Goal: Task Accomplishment & Management: Use online tool/utility

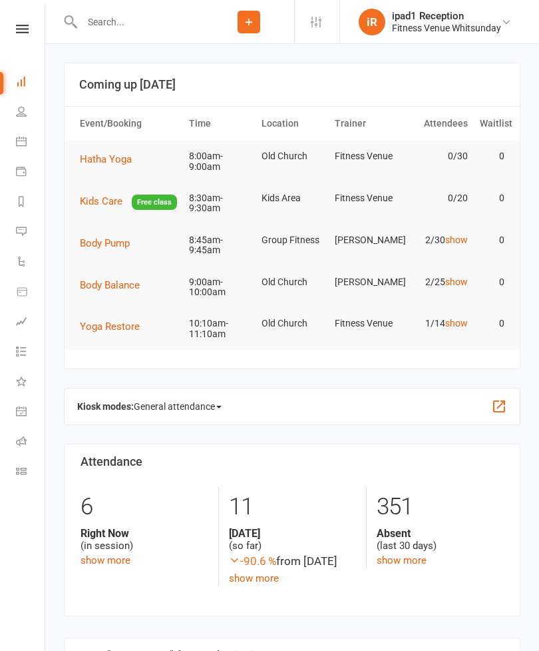
click at [29, 26] on link at bounding box center [22, 29] width 47 height 9
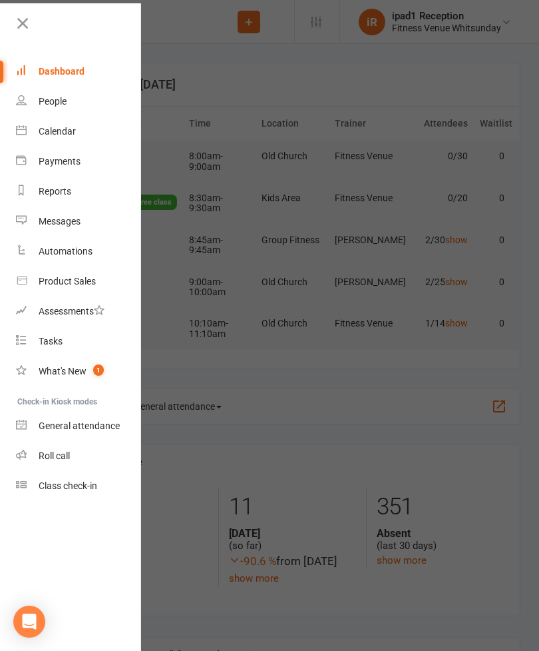
click at [11, 23] on div at bounding box center [70, 28] width 141 height 30
click at [22, 27] on icon at bounding box center [22, 23] width 19 height 19
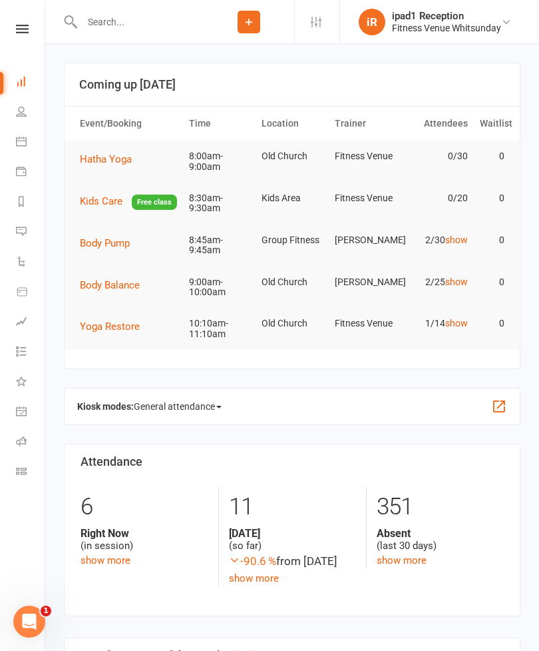
click at [22, 140] on icon at bounding box center [21, 141] width 11 height 11
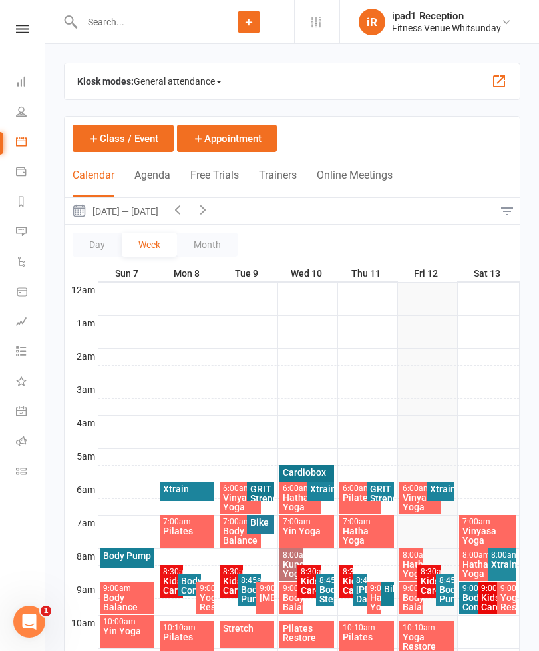
click at [192, 75] on span "General attendance" at bounding box center [178, 81] width 88 height 21
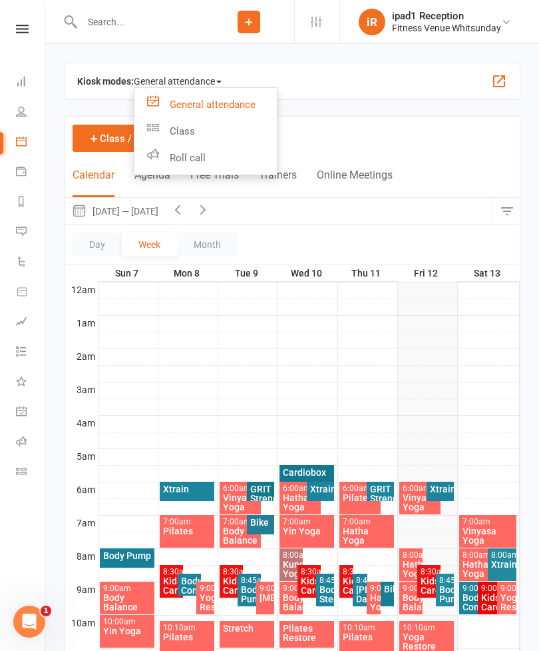
click at [25, 174] on icon at bounding box center [21, 171] width 11 height 11
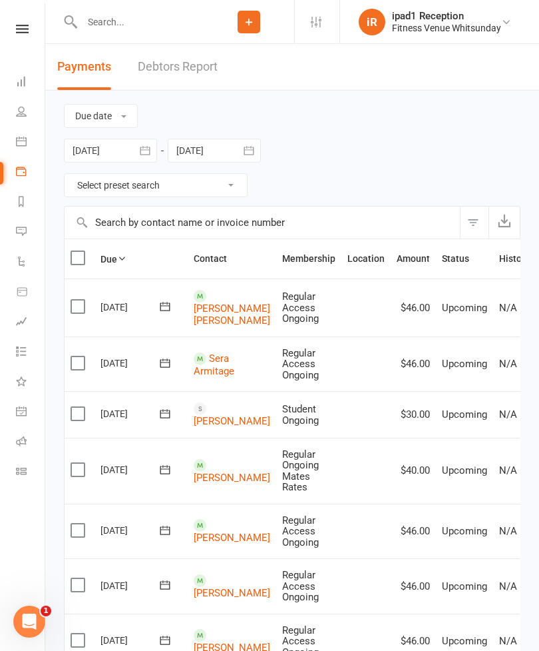
click at [19, 139] on icon at bounding box center [21, 141] width 11 height 11
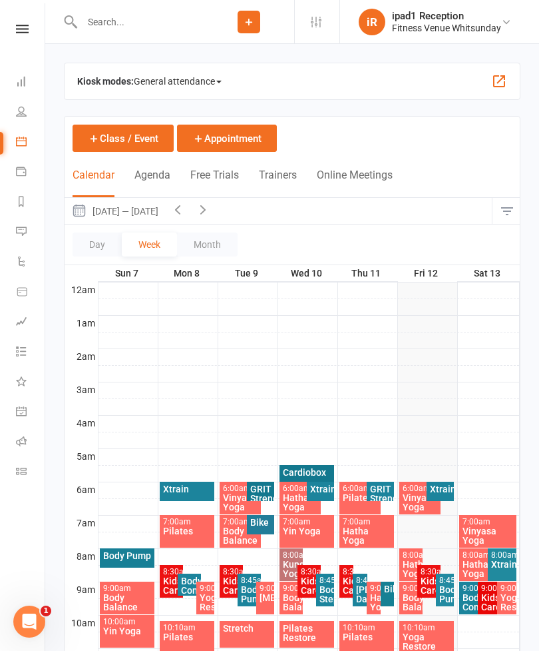
click at [36, 83] on link "Dashboard" at bounding box center [31, 83] width 30 height 30
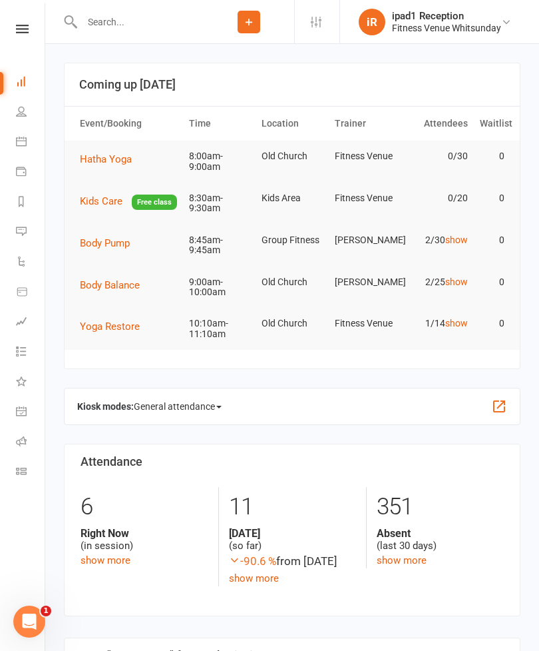
click at [111, 249] on span "Body Pump" at bounding box center [105, 243] width 50 height 12
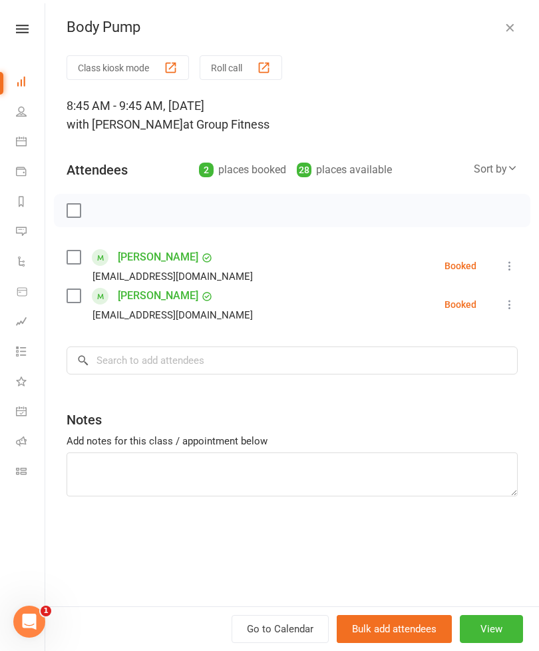
click at [136, 63] on button "Class kiosk mode" at bounding box center [128, 67] width 123 height 25
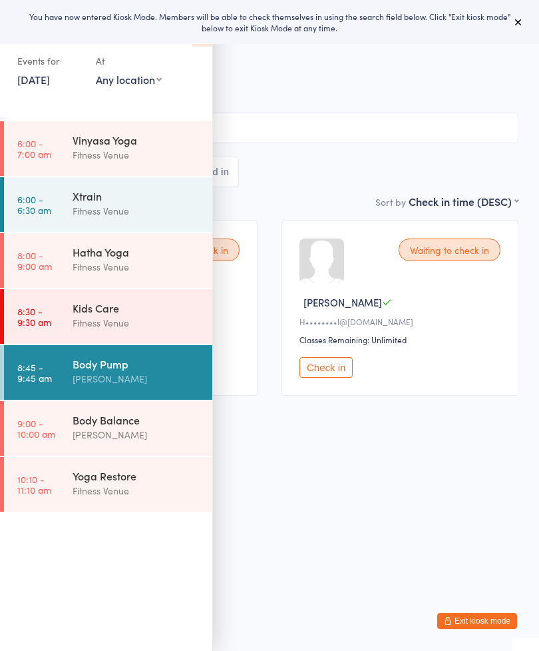
click at [288, 81] on span "[PERSON_NAME]" at bounding box center [260, 81] width 478 height 13
click at [330, 378] on button "Check in" at bounding box center [326, 367] width 53 height 21
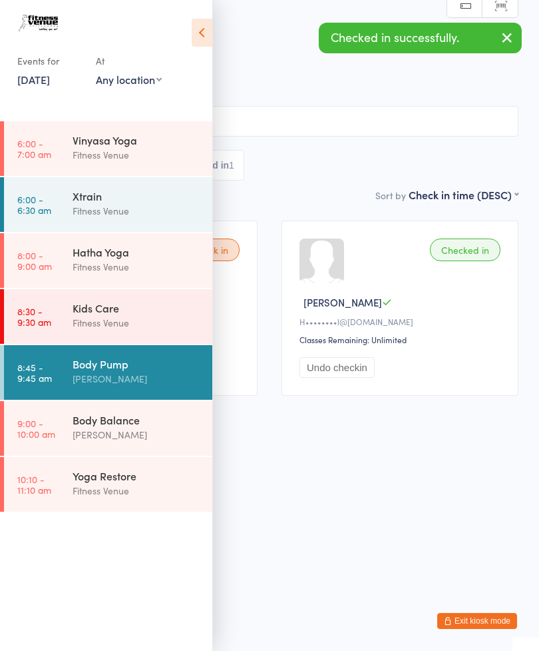
click at [196, 32] on icon at bounding box center [202, 33] width 21 height 28
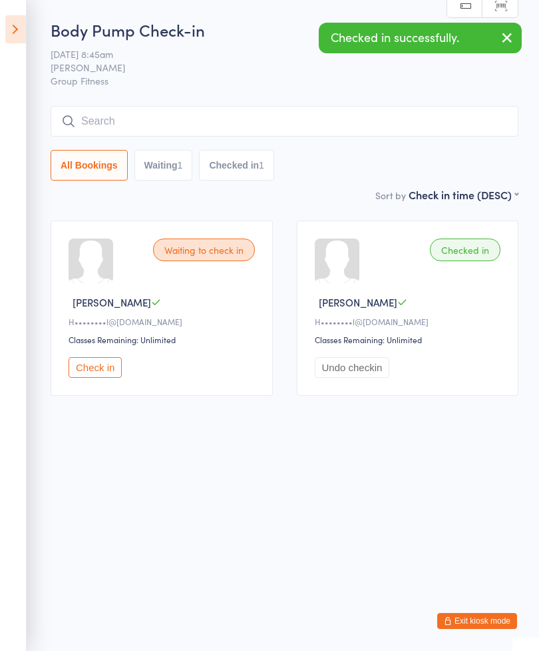
click at [97, 371] on button "Check in" at bounding box center [95, 367] width 53 height 21
click at [266, 120] on input "search" at bounding box center [285, 121] width 468 height 31
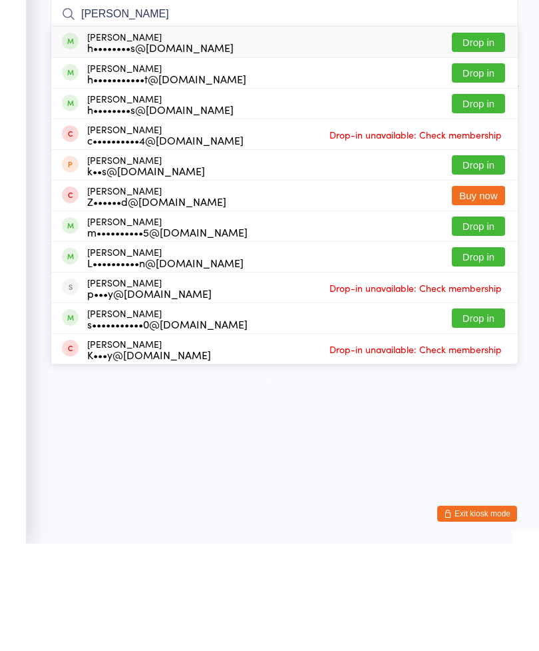
type input "[PERSON_NAME]"
click at [485, 140] on button "Drop in" at bounding box center [478, 149] width 53 height 19
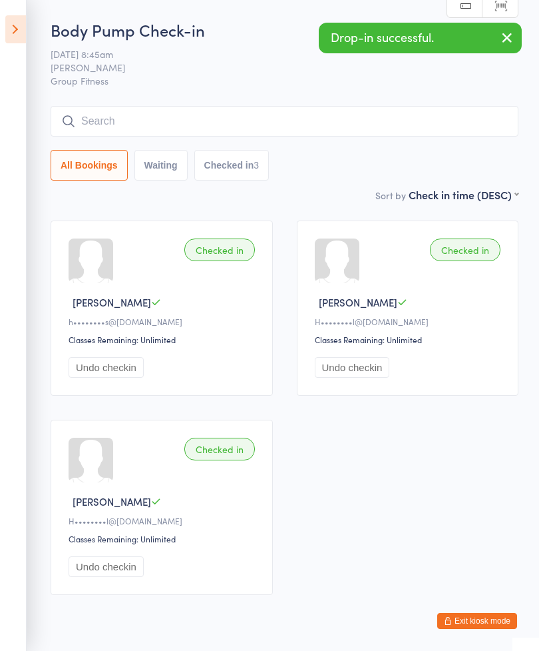
click at [223, 105] on div "Body Pump Check-in [DATE] 8:45am [PERSON_NAME] Group Fitness Manual search Scan…" at bounding box center [285, 103] width 468 height 168
click at [264, 124] on input "search" at bounding box center [285, 121] width 468 height 31
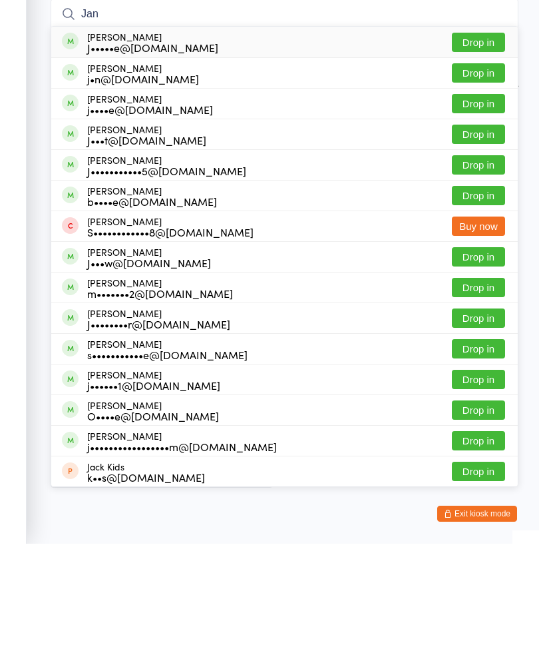
type input "Jan"
click at [476, 140] on button "Drop in" at bounding box center [478, 149] width 53 height 19
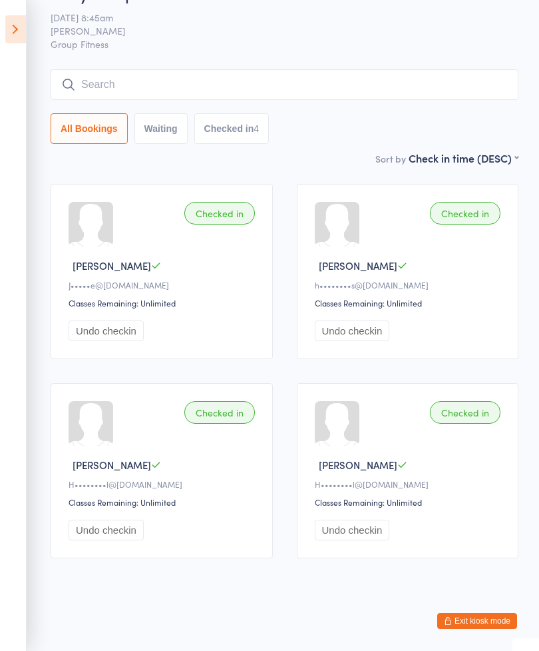
click at [235, 71] on input "search" at bounding box center [285, 84] width 468 height 31
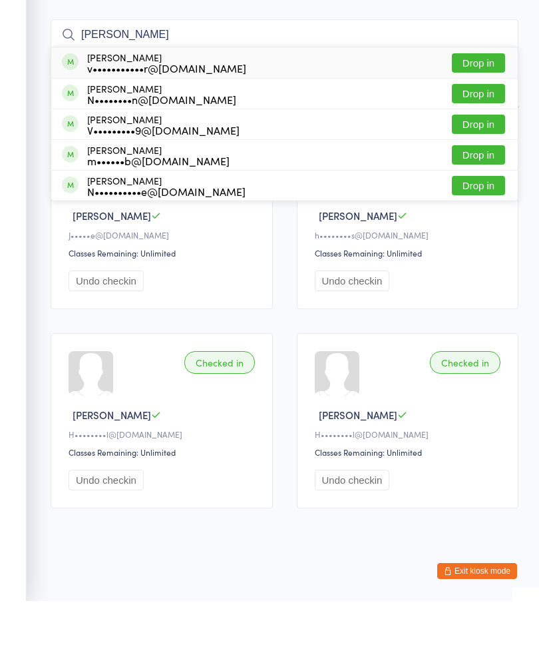
type input "[PERSON_NAME]"
click at [480, 103] on button "Drop in" at bounding box center [478, 112] width 53 height 19
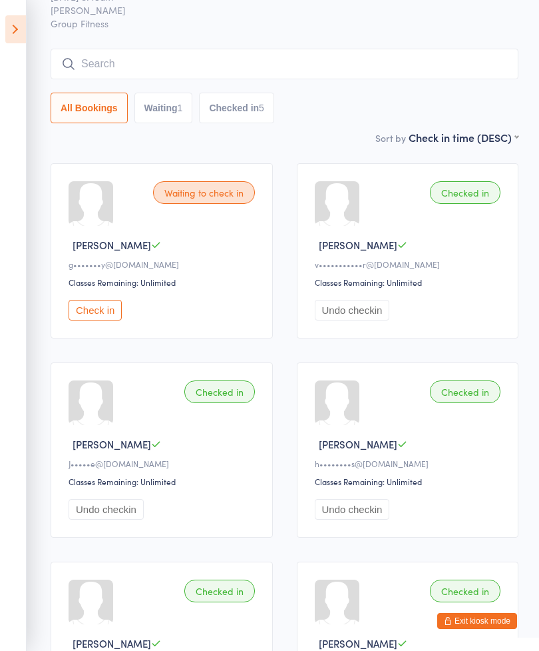
click at [266, 67] on input "search" at bounding box center [285, 64] width 468 height 31
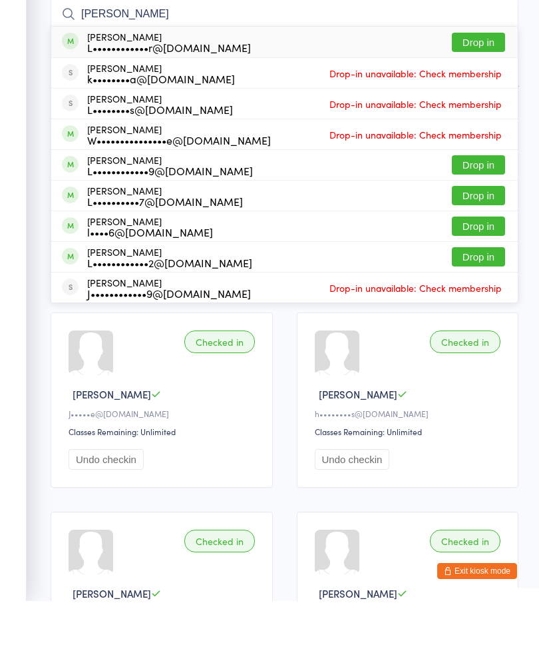
type input "[PERSON_NAME]"
click at [474, 83] on button "Drop in" at bounding box center [478, 92] width 53 height 19
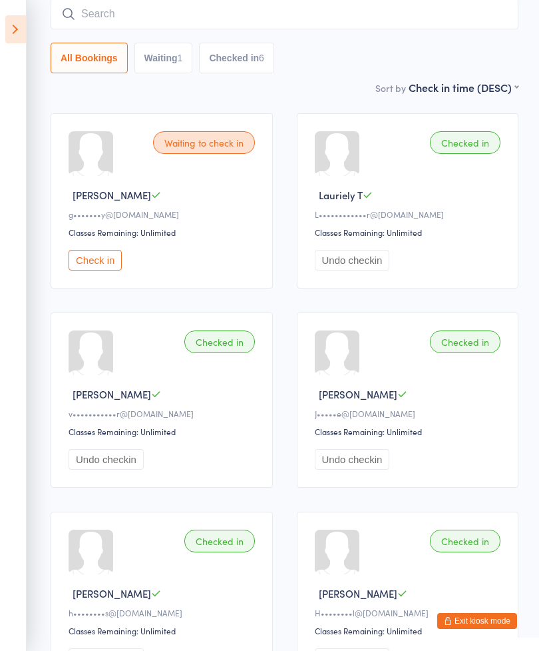
click at [358, 7] on input "search" at bounding box center [285, 14] width 468 height 31
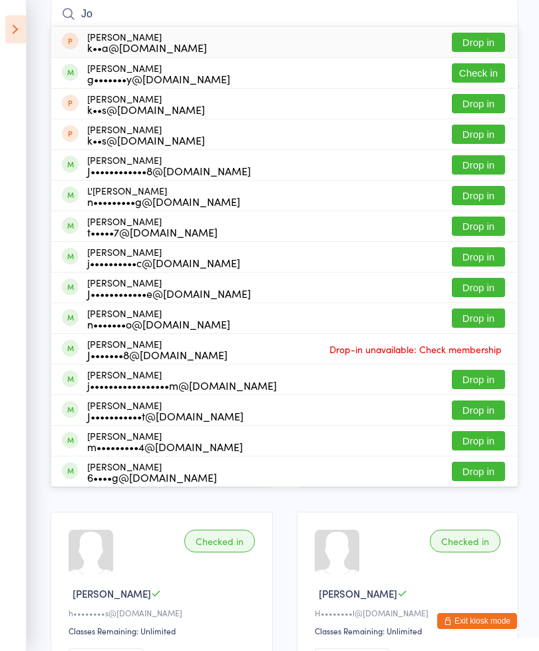
type input "J"
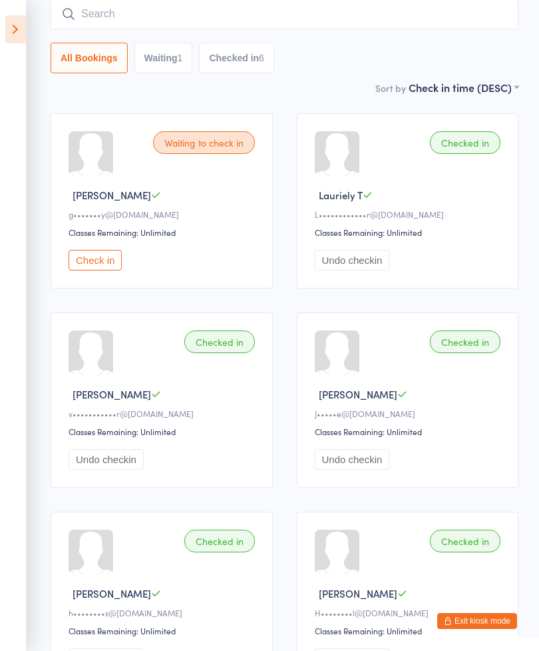
click at [103, 270] on button "Check in" at bounding box center [95, 260] width 53 height 21
click at [270, 11] on input "search" at bounding box center [285, 14] width 468 height 31
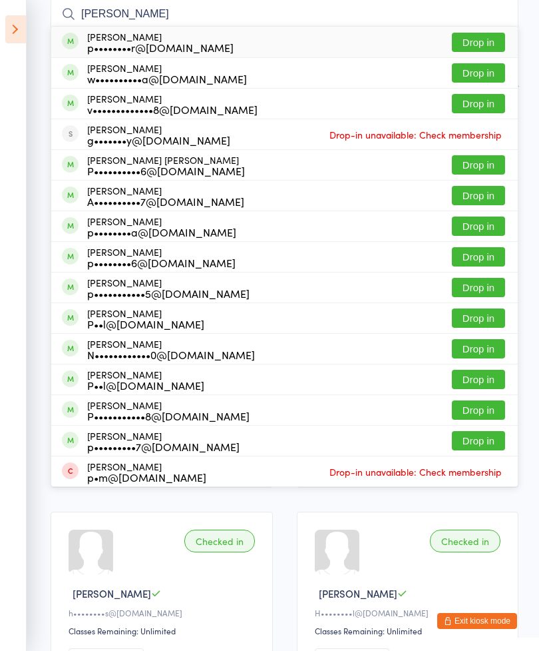
type input "[PERSON_NAME]"
click at [479, 83] on button "Drop in" at bounding box center [478, 72] width 53 height 19
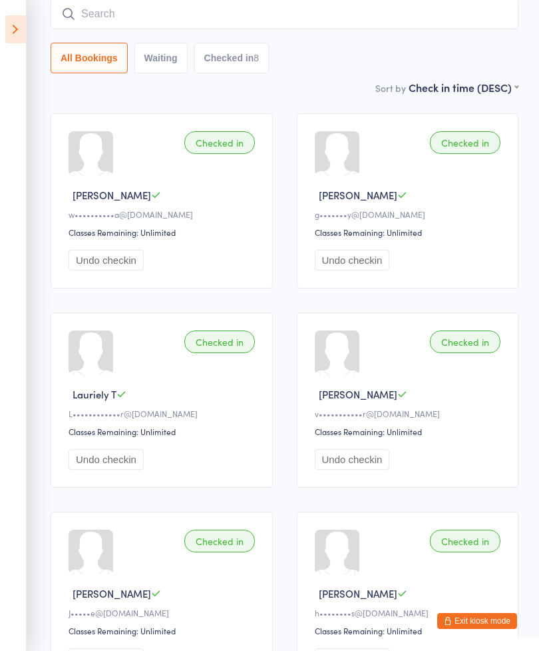
click at [254, 17] on input "search" at bounding box center [285, 14] width 468 height 31
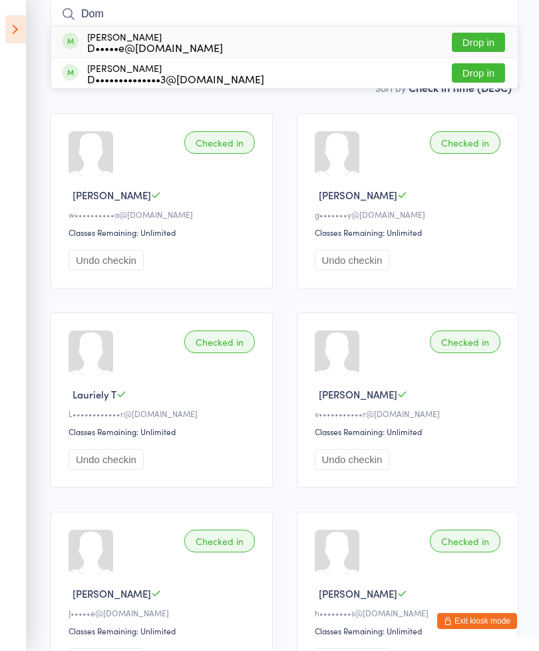
type input "Dom"
click at [476, 45] on button "Drop in" at bounding box center [478, 42] width 53 height 19
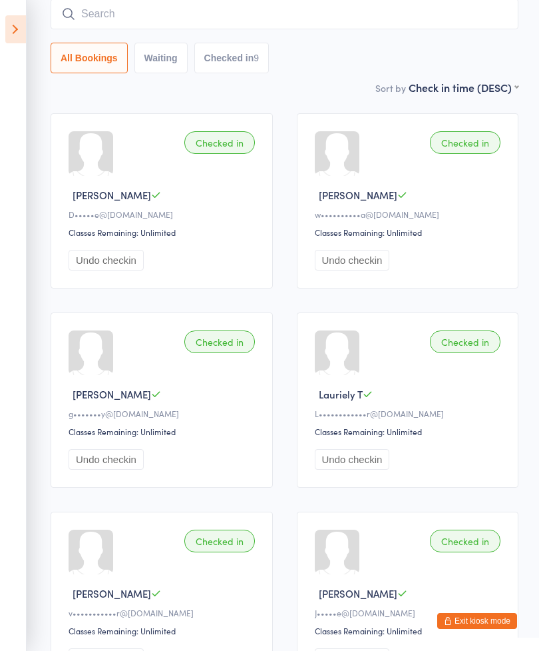
click at [292, 13] on input "search" at bounding box center [285, 14] width 468 height 31
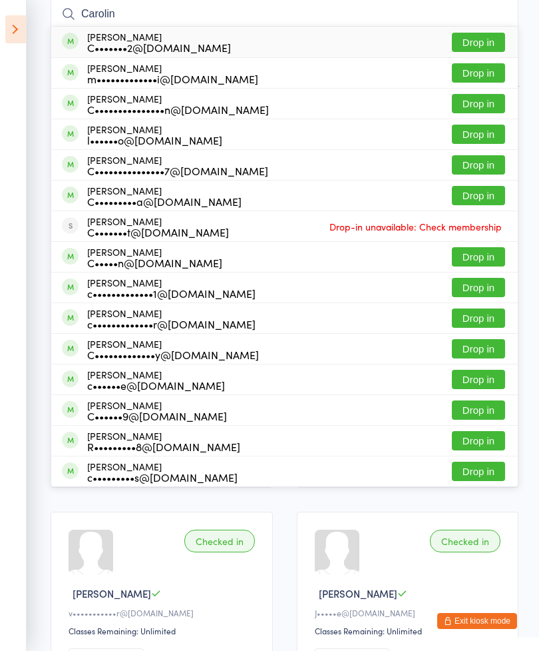
type input "Carolin"
click at [478, 196] on button "Drop in" at bounding box center [478, 195] width 53 height 19
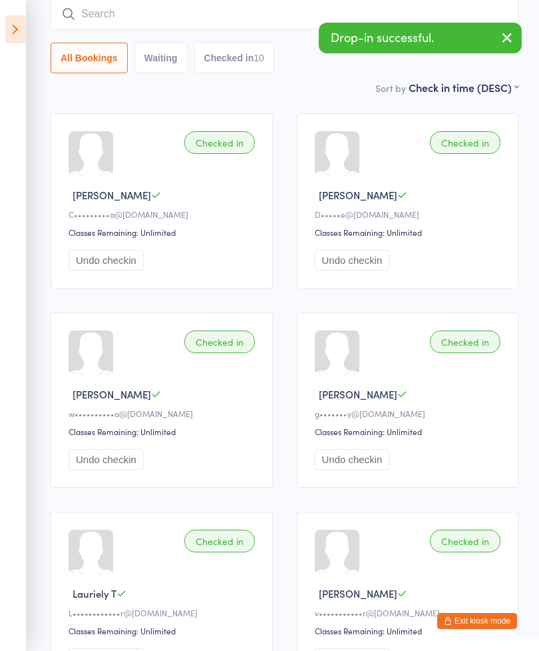
click at [196, 16] on input "search" at bounding box center [285, 14] width 468 height 31
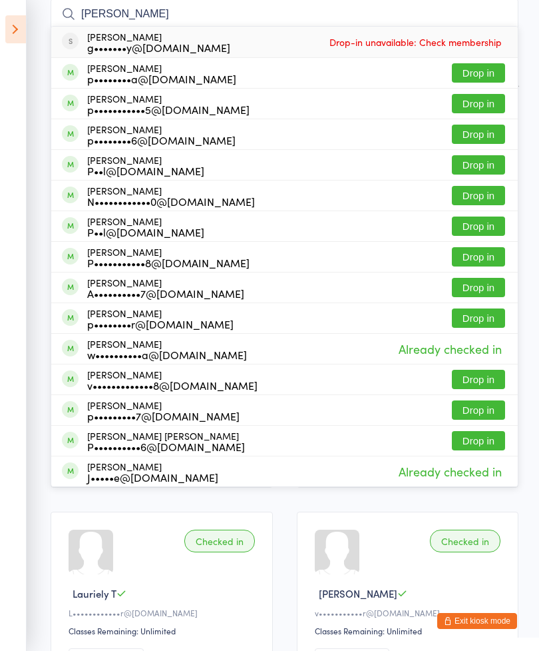
type input "[PERSON_NAME]"
click at [463, 232] on button "Drop in" at bounding box center [478, 225] width 53 height 19
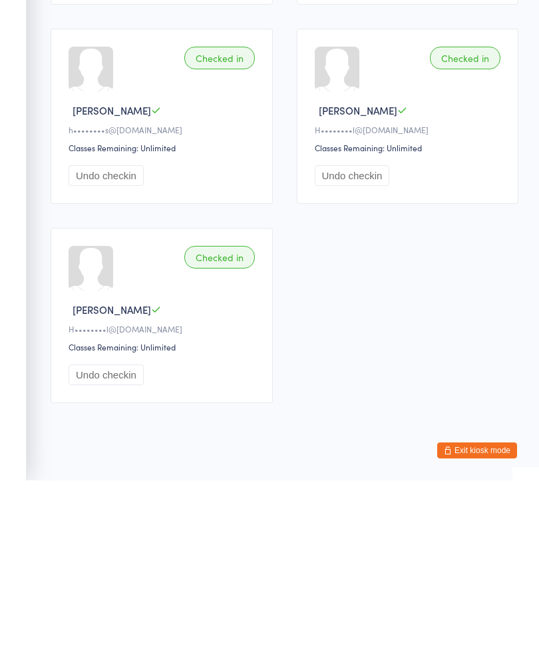
scroll to position [870, 0]
